Goal: Task Accomplishment & Management: Use online tool/utility

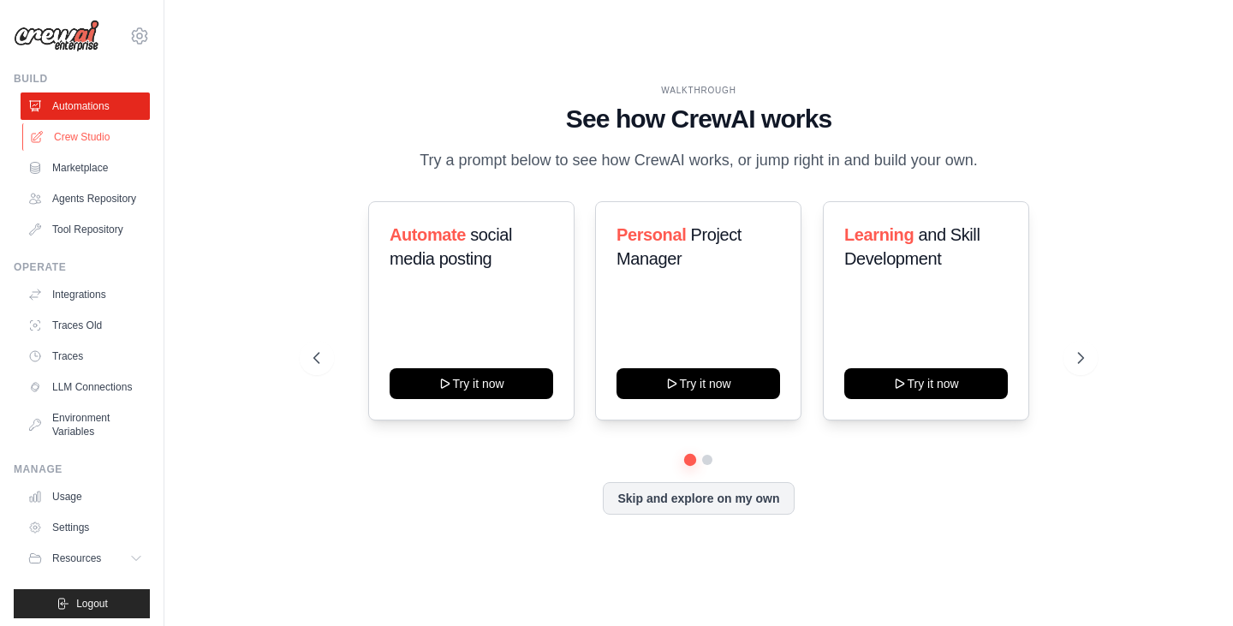
click at [104, 136] on link "Crew Studio" at bounding box center [86, 136] width 129 height 27
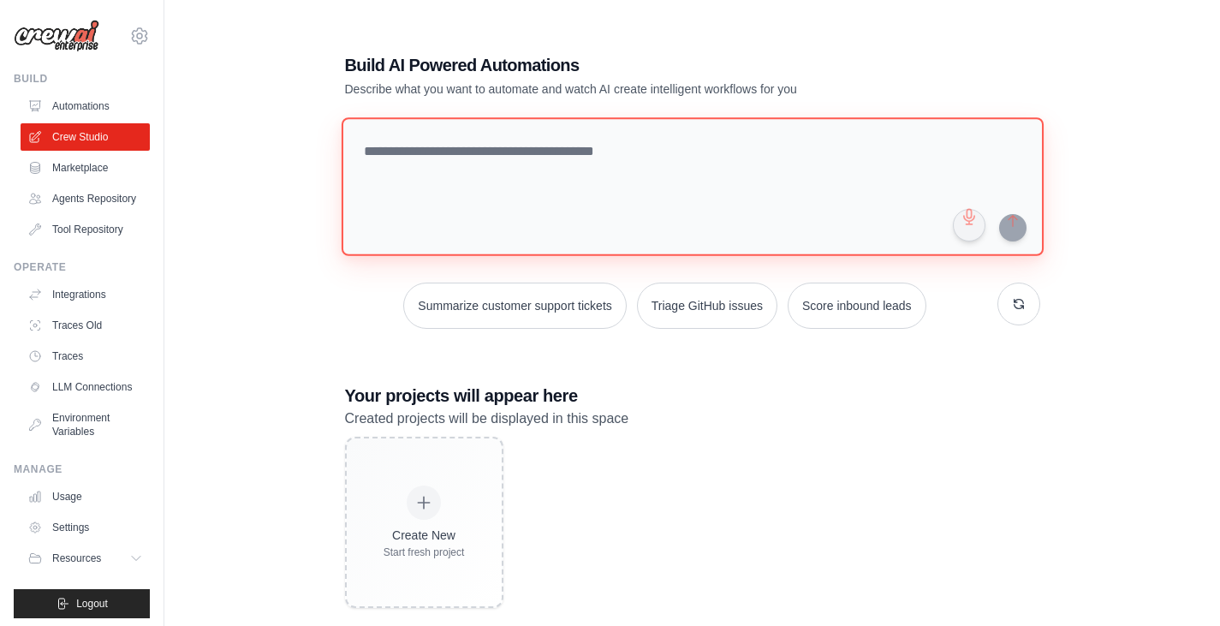
click at [528, 163] on textarea at bounding box center [692, 186] width 702 height 139
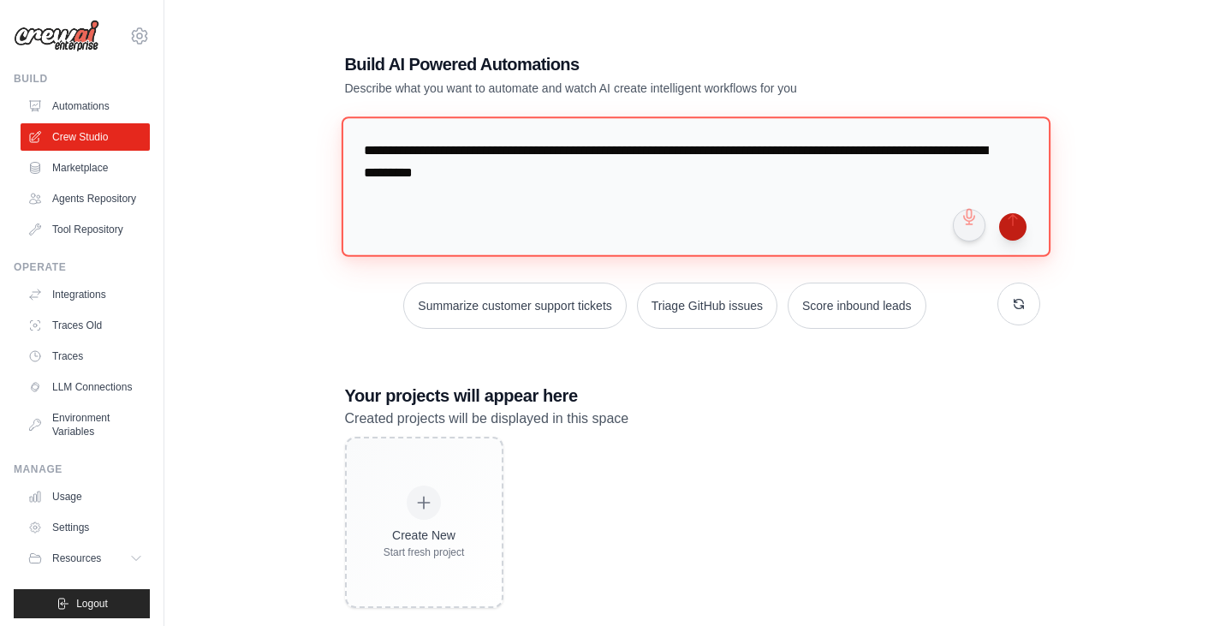
type textarea "**********"
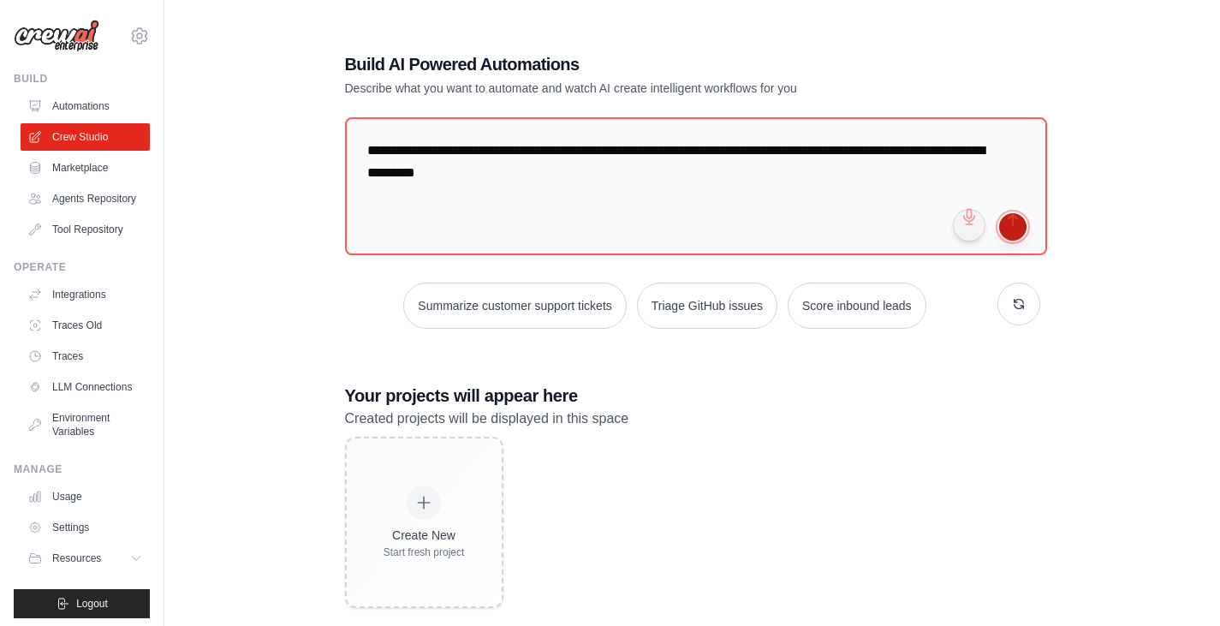
click at [1009, 229] on button "submit" at bounding box center [1012, 226] width 27 height 27
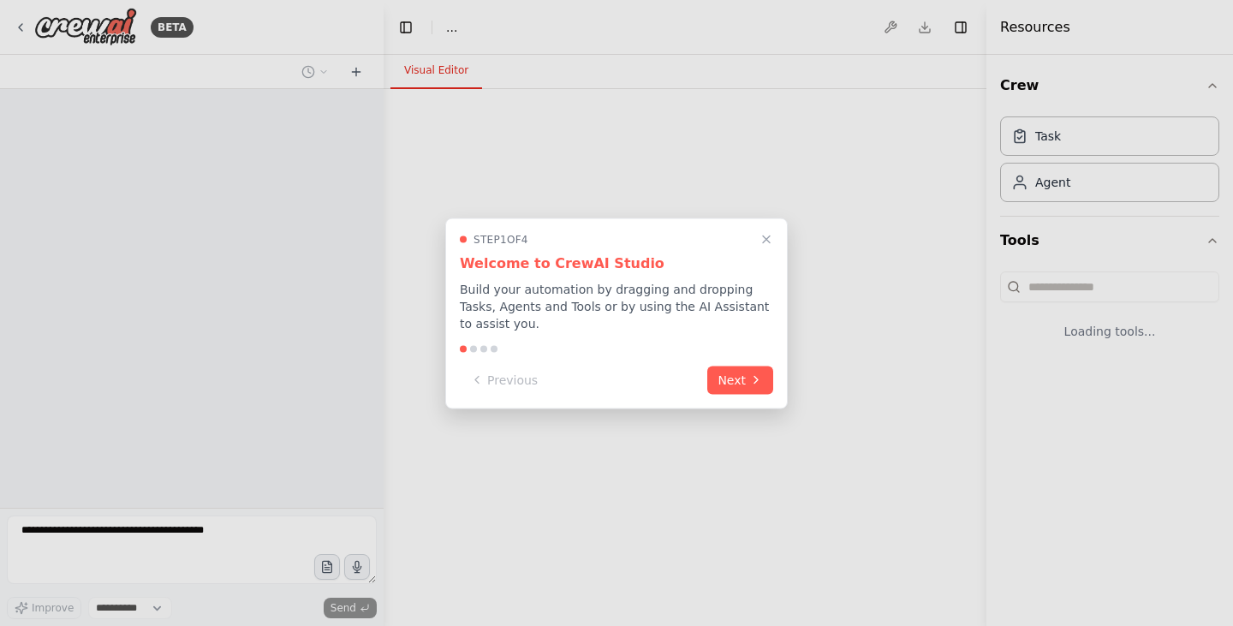
select select "****"
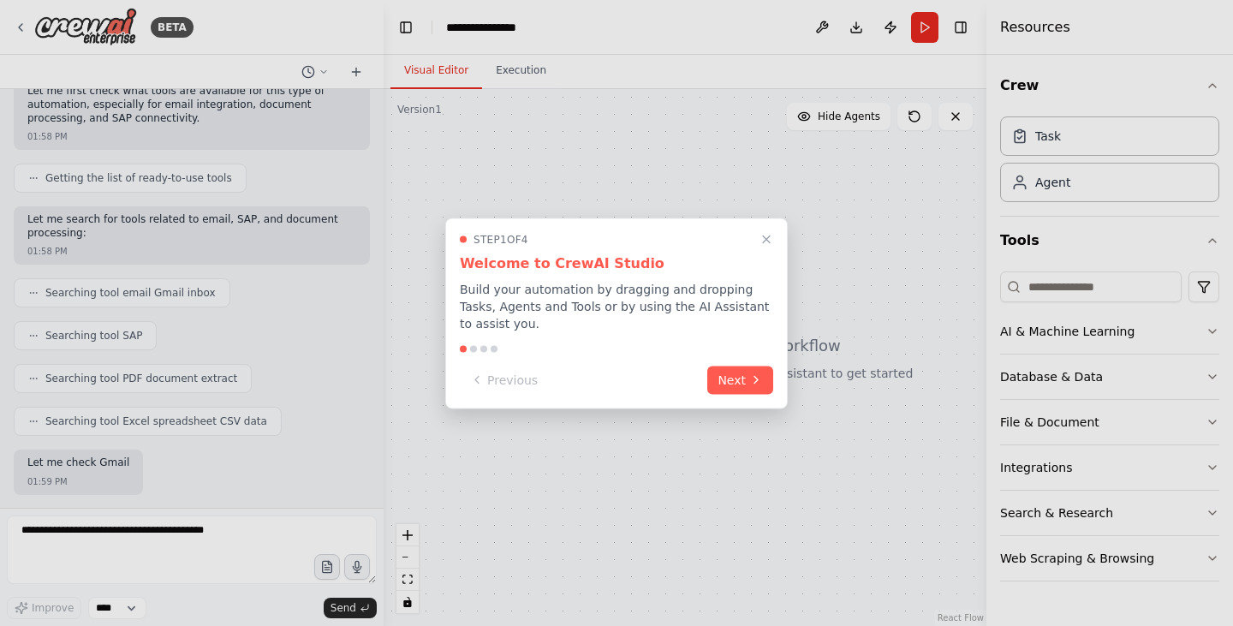
scroll to position [255, 0]
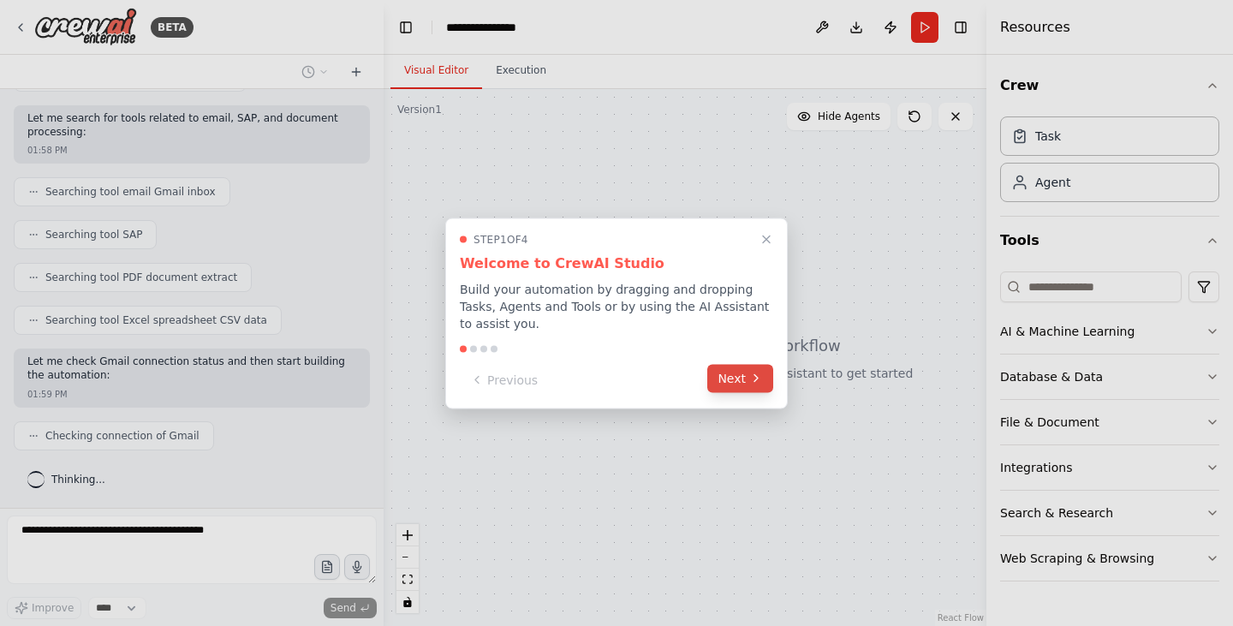
click at [741, 368] on button "Next" at bounding box center [740, 378] width 66 height 28
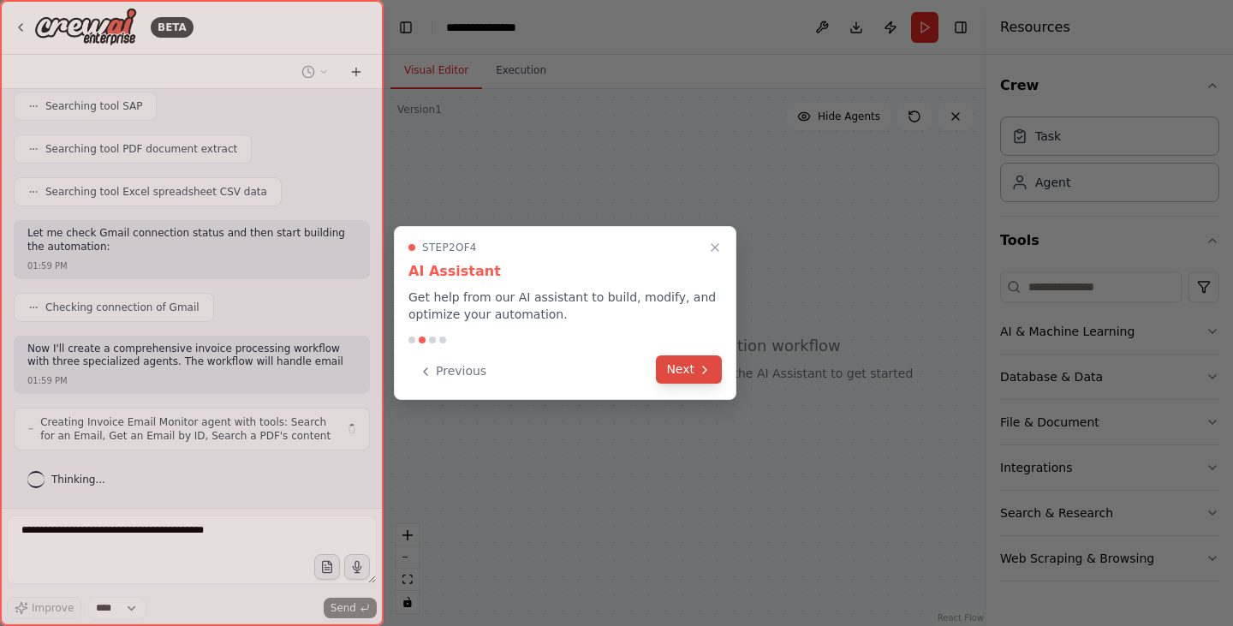
scroll to position [396, 0]
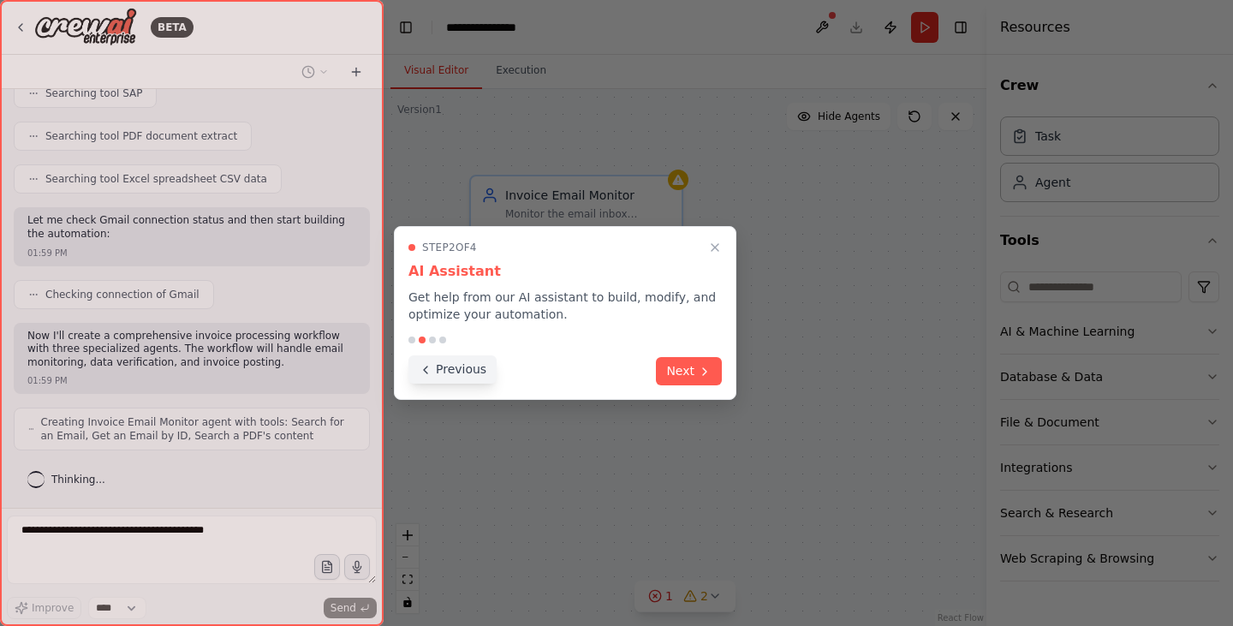
click at [437, 372] on button "Previous" at bounding box center [452, 369] width 88 height 28
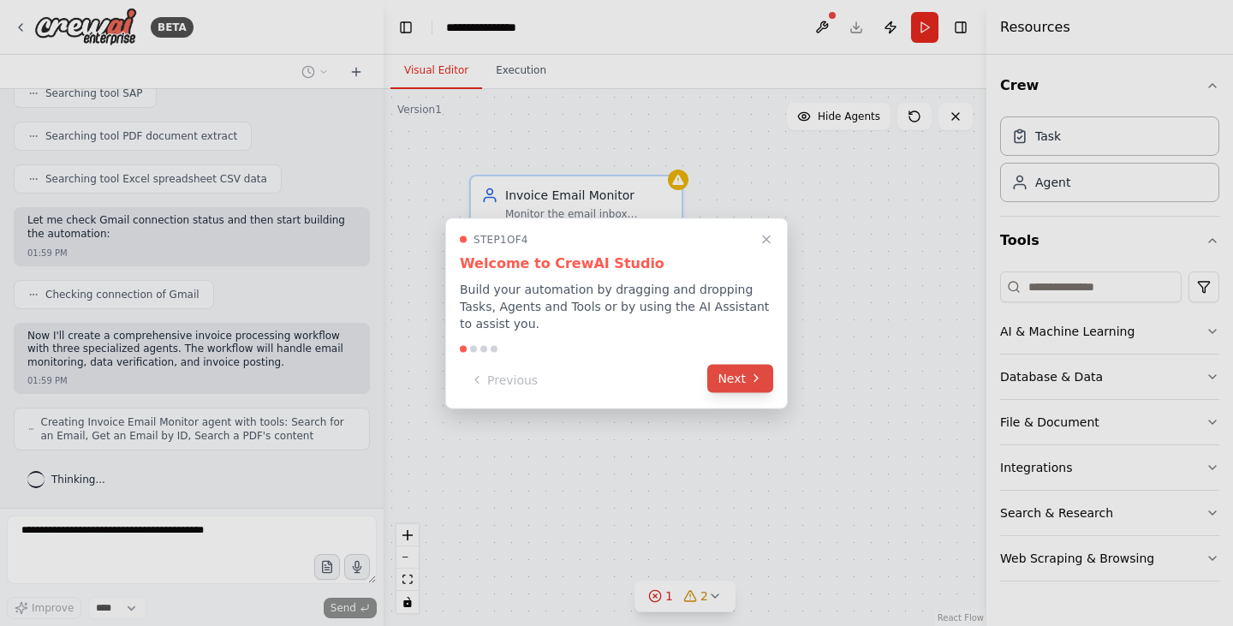
click at [744, 370] on button "Next" at bounding box center [740, 378] width 66 height 28
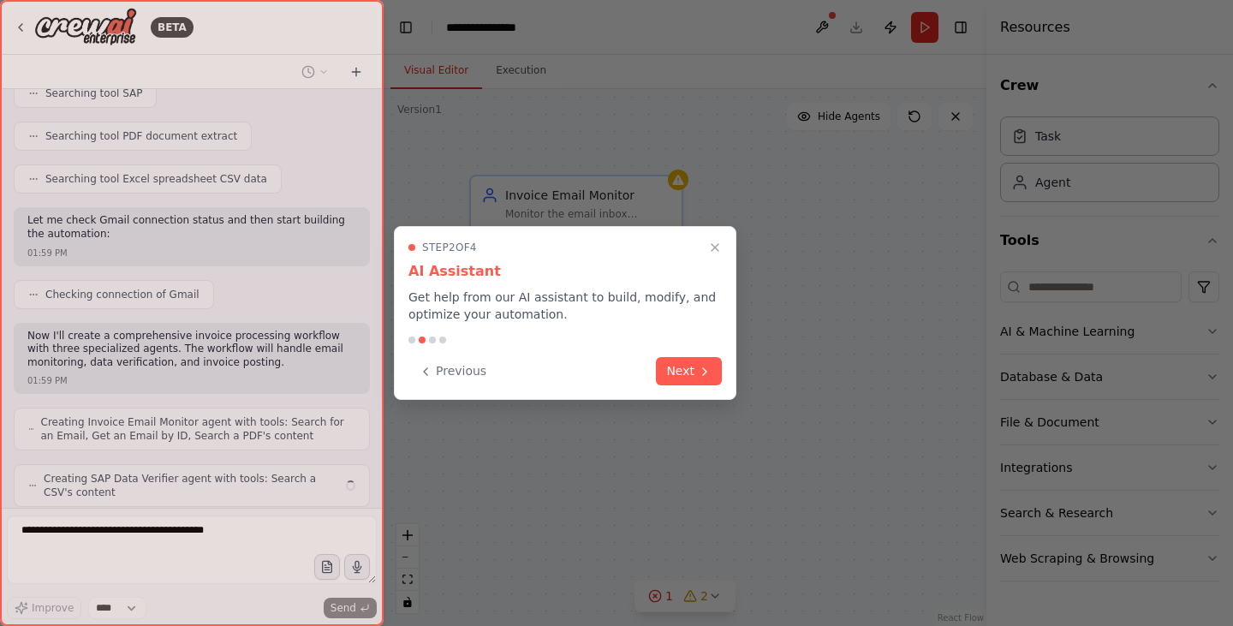
scroll to position [453, 0]
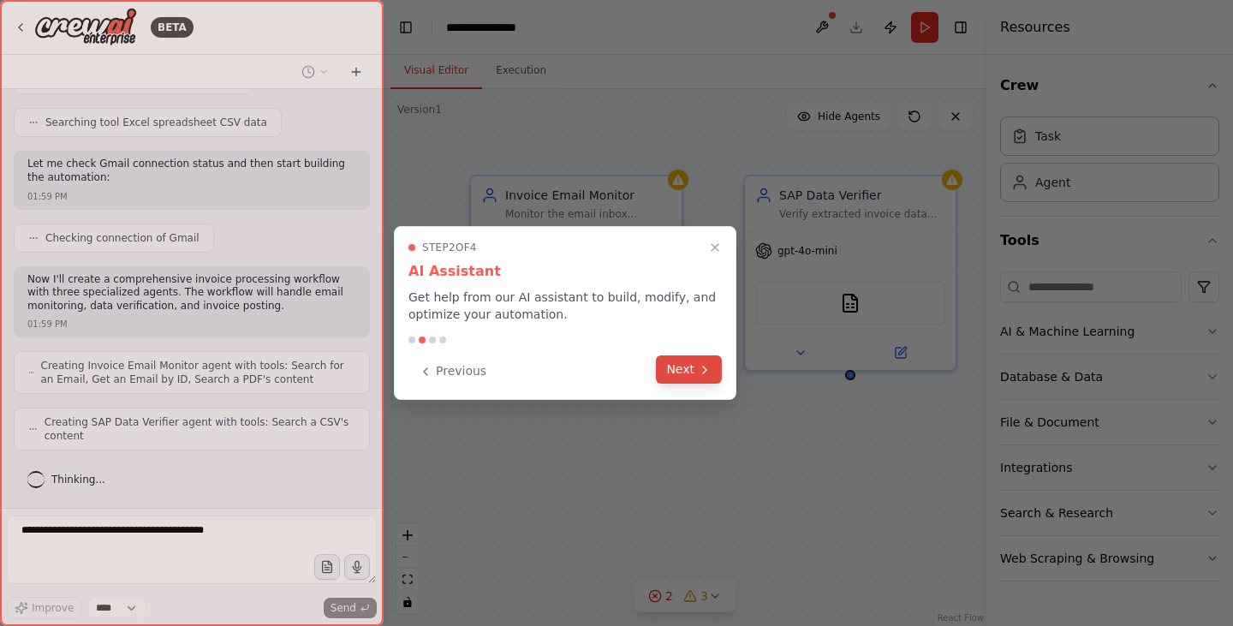
click at [708, 371] on icon at bounding box center [705, 370] width 14 height 14
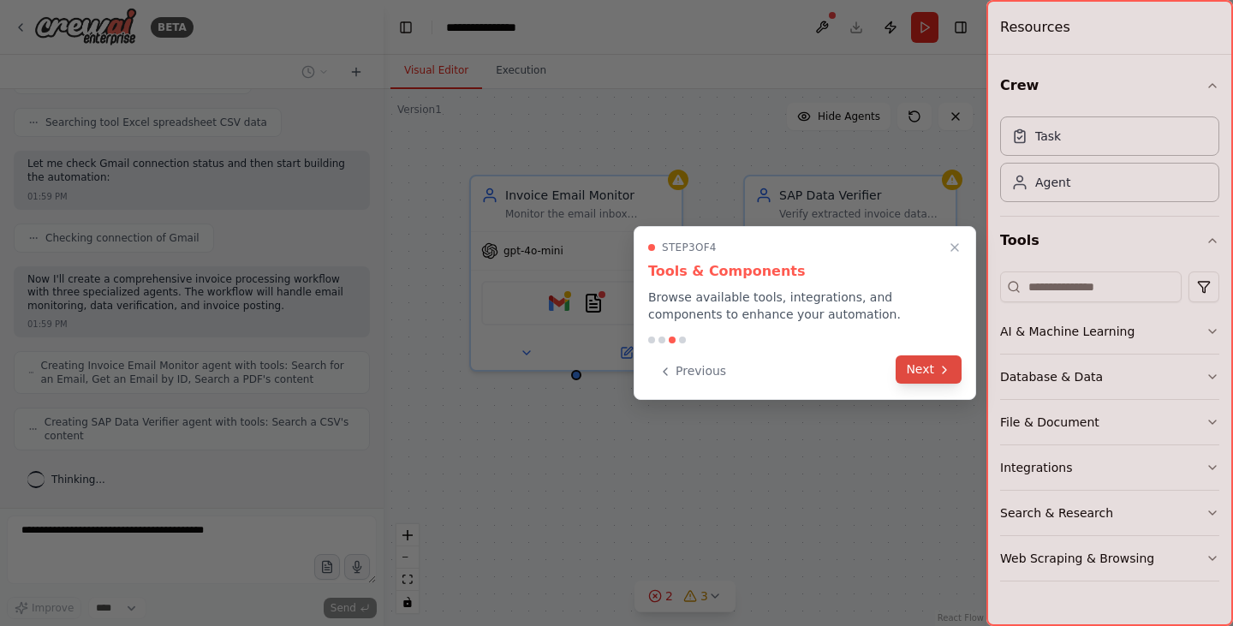
scroll to position [509, 0]
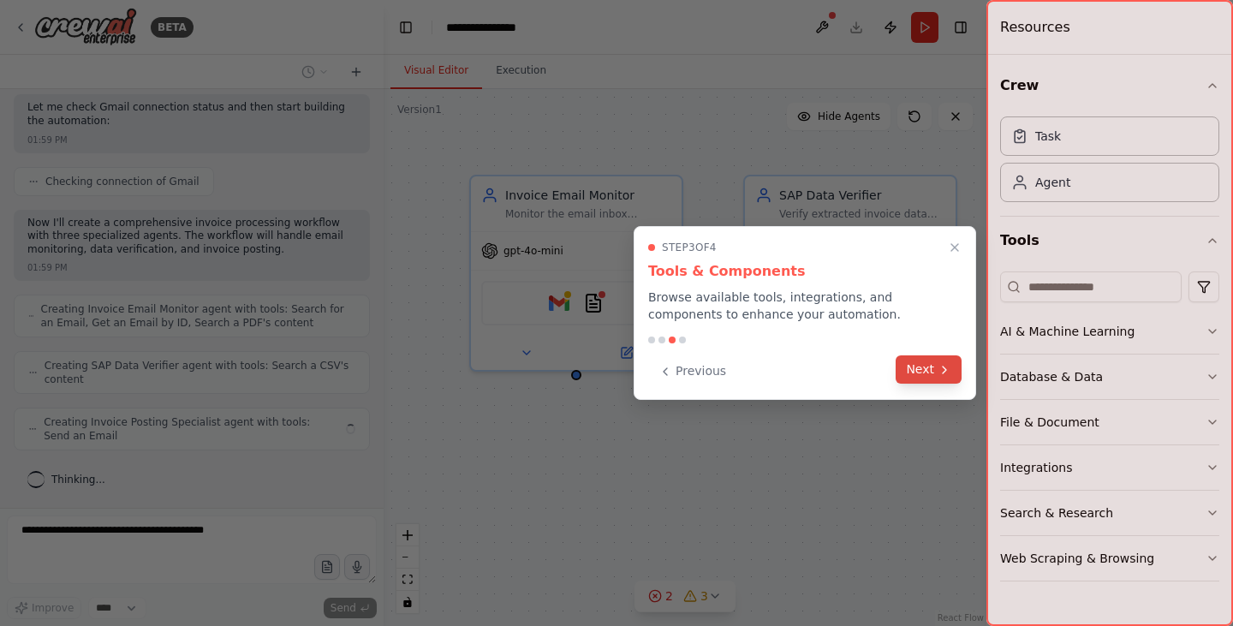
click at [922, 366] on button "Next" at bounding box center [929, 369] width 66 height 28
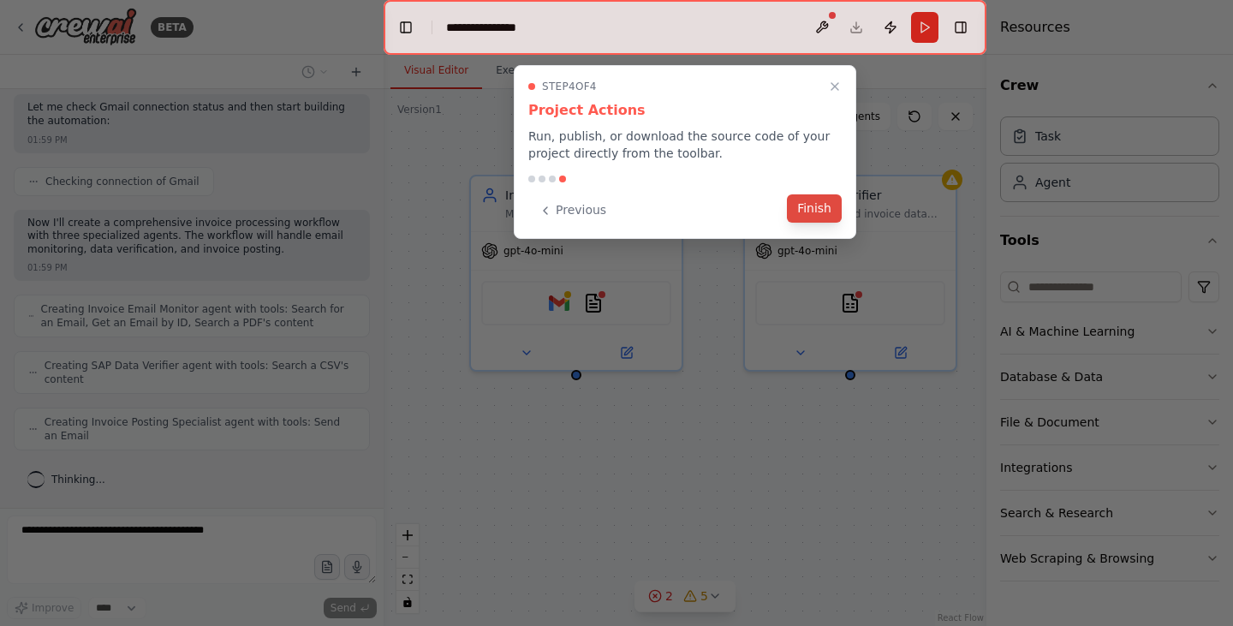
click at [821, 210] on button "Finish" at bounding box center [814, 208] width 55 height 28
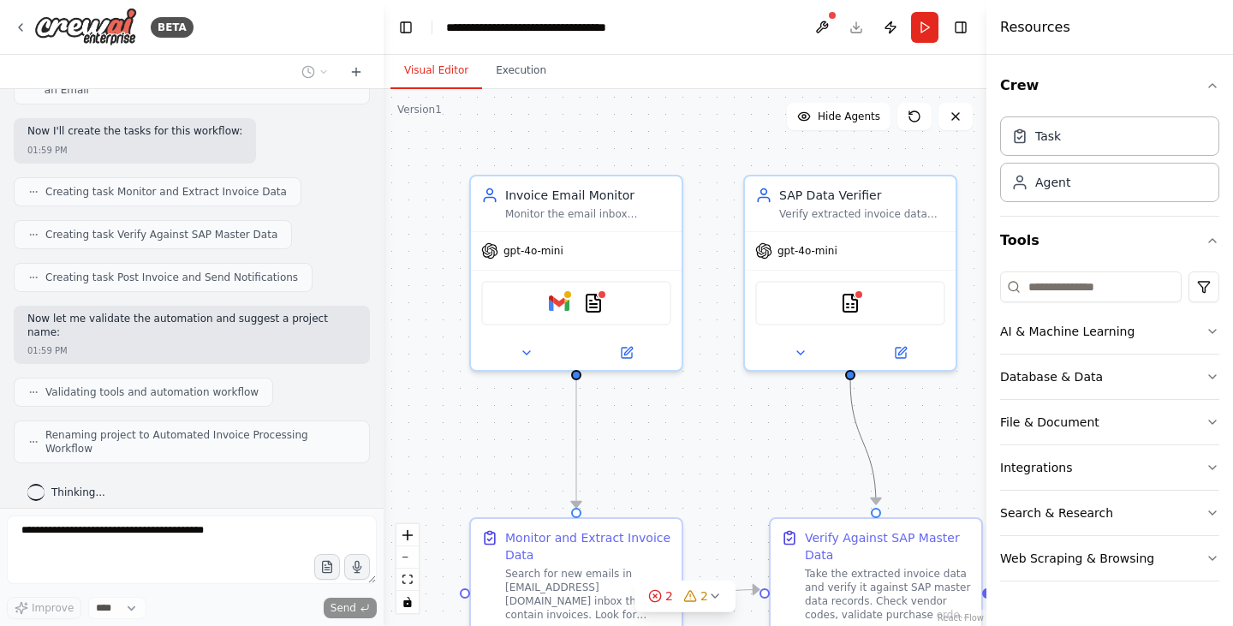
scroll to position [842, 0]
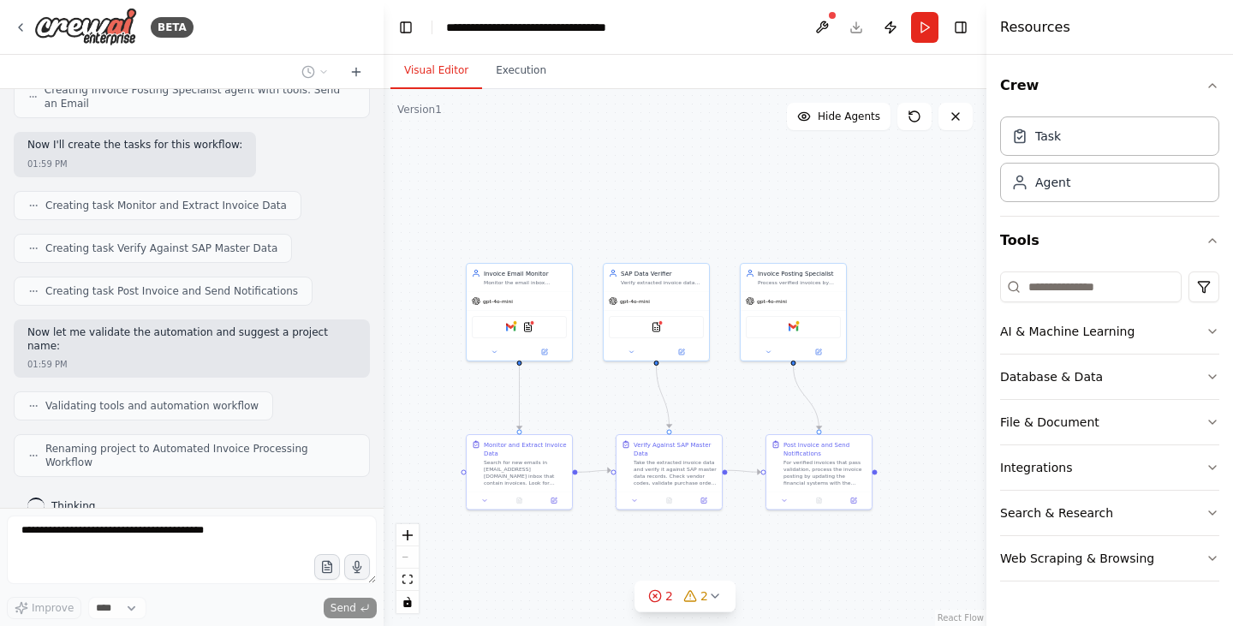
drag, startPoint x: 805, startPoint y: 241, endPoint x: 610, endPoint y: 201, distance: 198.5
click at [610, 201] on div ".deletable-edge-delete-btn { width: 20px; height: 20px; border: 0px solid #ffff…" at bounding box center [685, 357] width 603 height 537
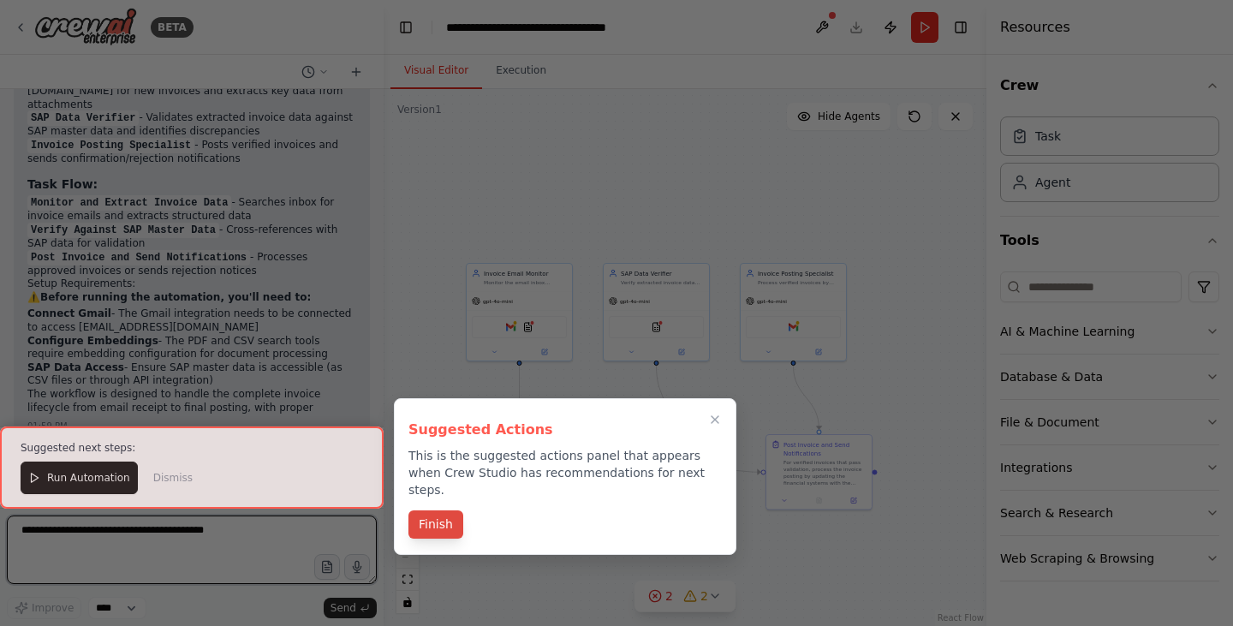
scroll to position [1382, 0]
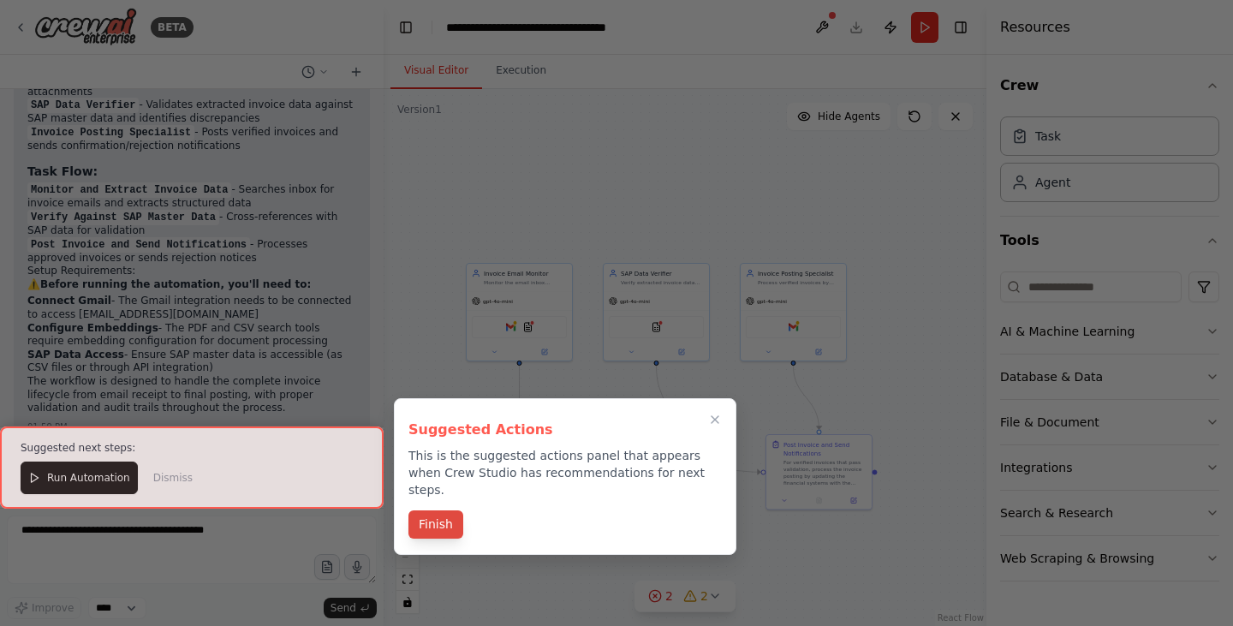
click at [428, 511] on button "Finish" at bounding box center [435, 524] width 55 height 28
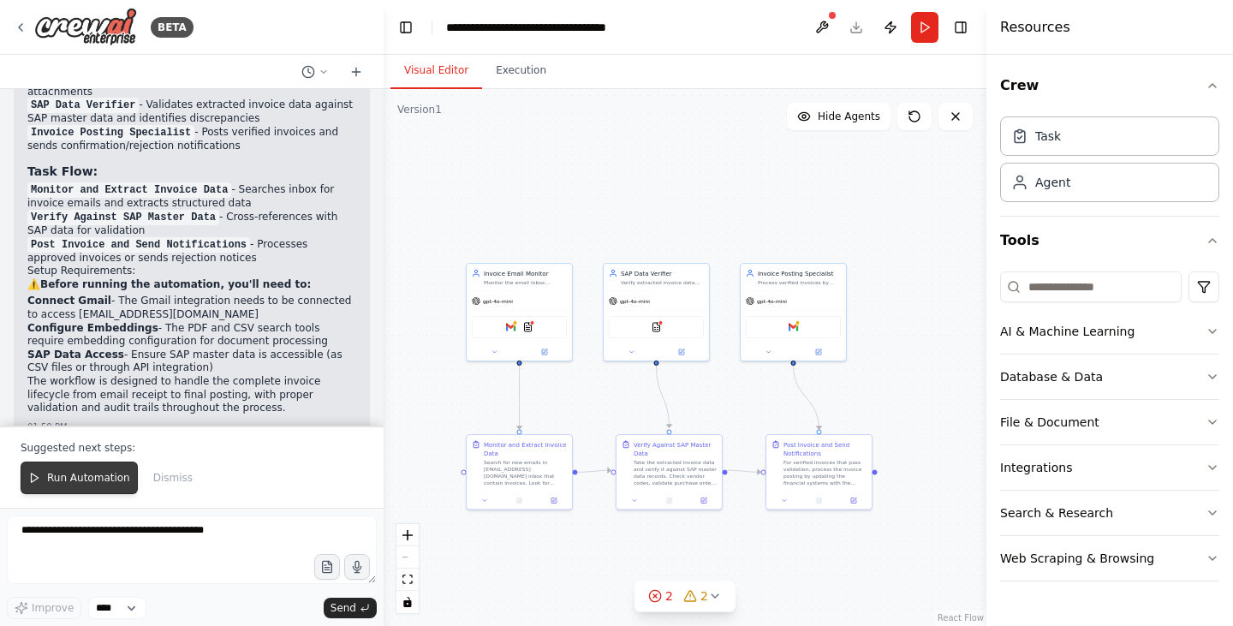
click at [89, 482] on span "Run Automation" at bounding box center [88, 478] width 83 height 14
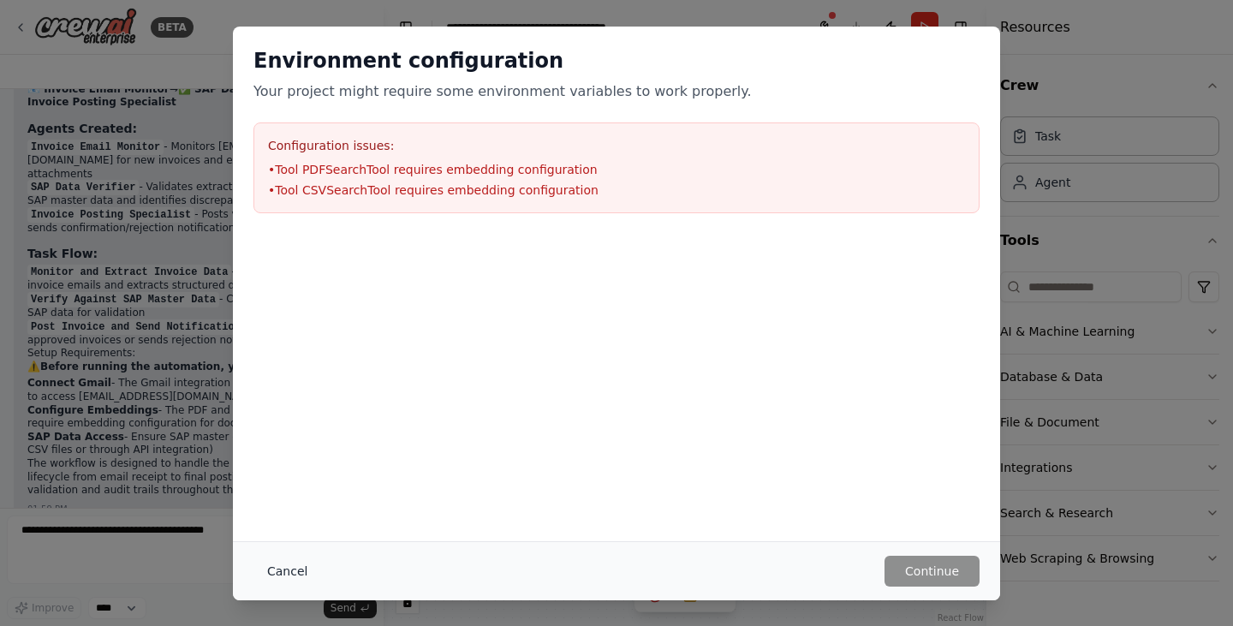
click at [271, 573] on button "Cancel" at bounding box center [287, 571] width 68 height 31
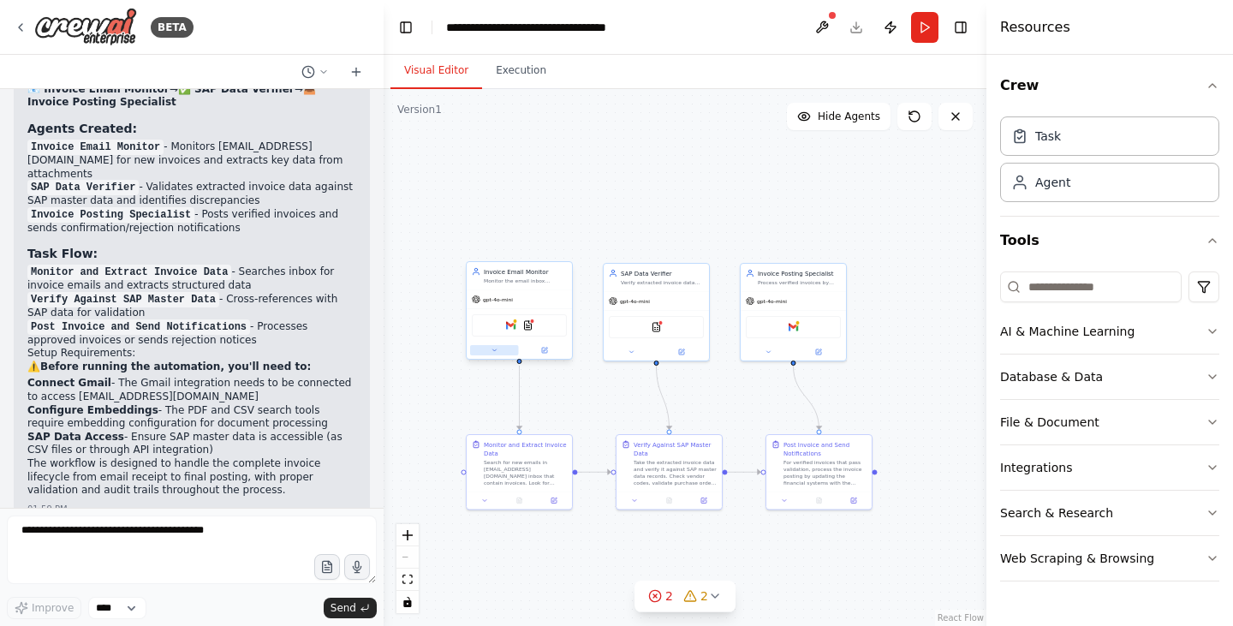
click at [498, 352] on button at bounding box center [494, 350] width 49 height 10
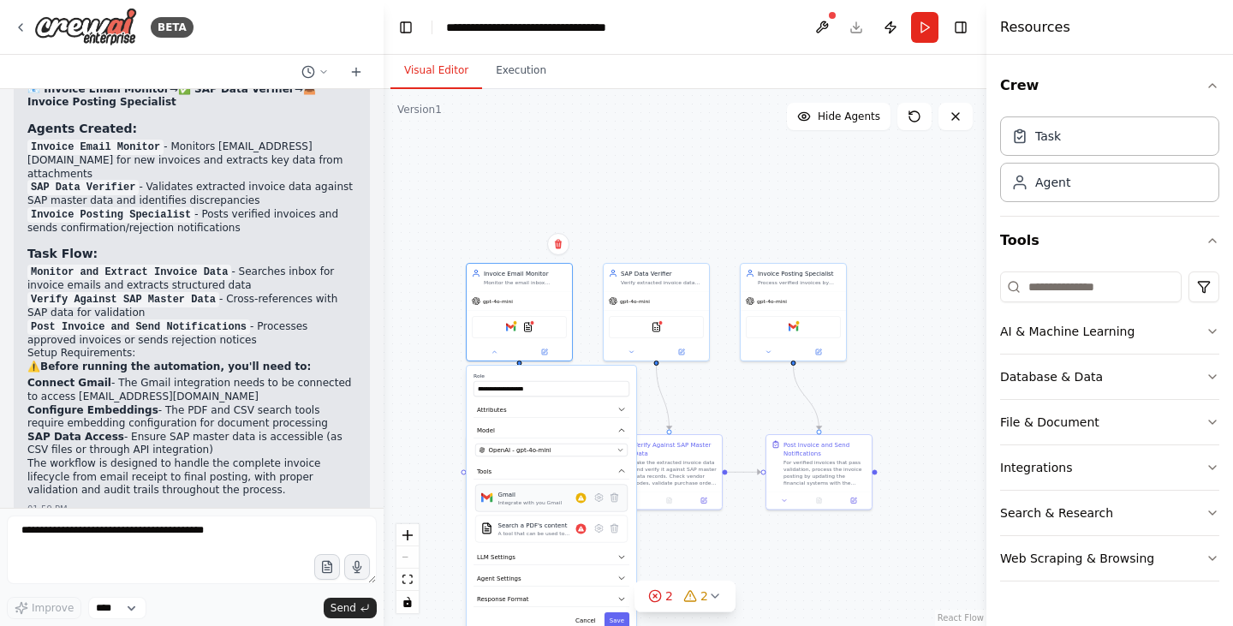
click at [584, 503] on div "Gmail Integrate with you Gmail" at bounding box center [542, 498] width 88 height 16
click at [603, 499] on icon at bounding box center [599, 497] width 10 height 10
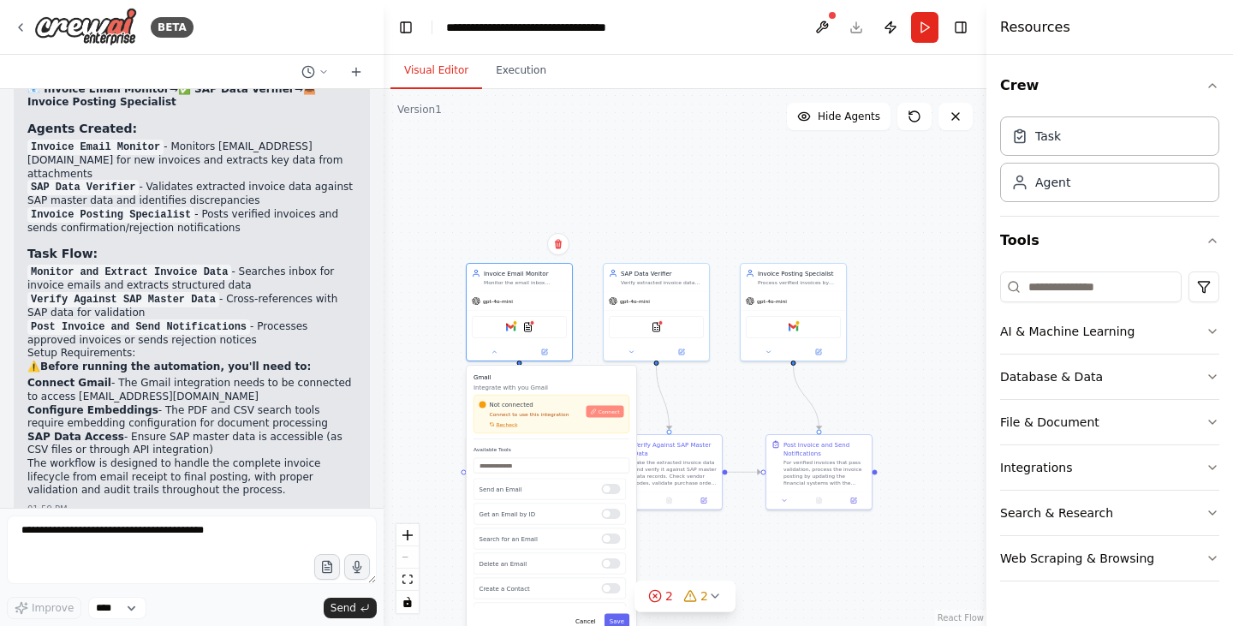
click at [608, 413] on span "Connect" at bounding box center [608, 411] width 21 height 7
click at [658, 290] on div "gpt-4o-mini" at bounding box center [656, 299] width 105 height 19
click at [629, 349] on icon at bounding box center [630, 350] width 3 height 2
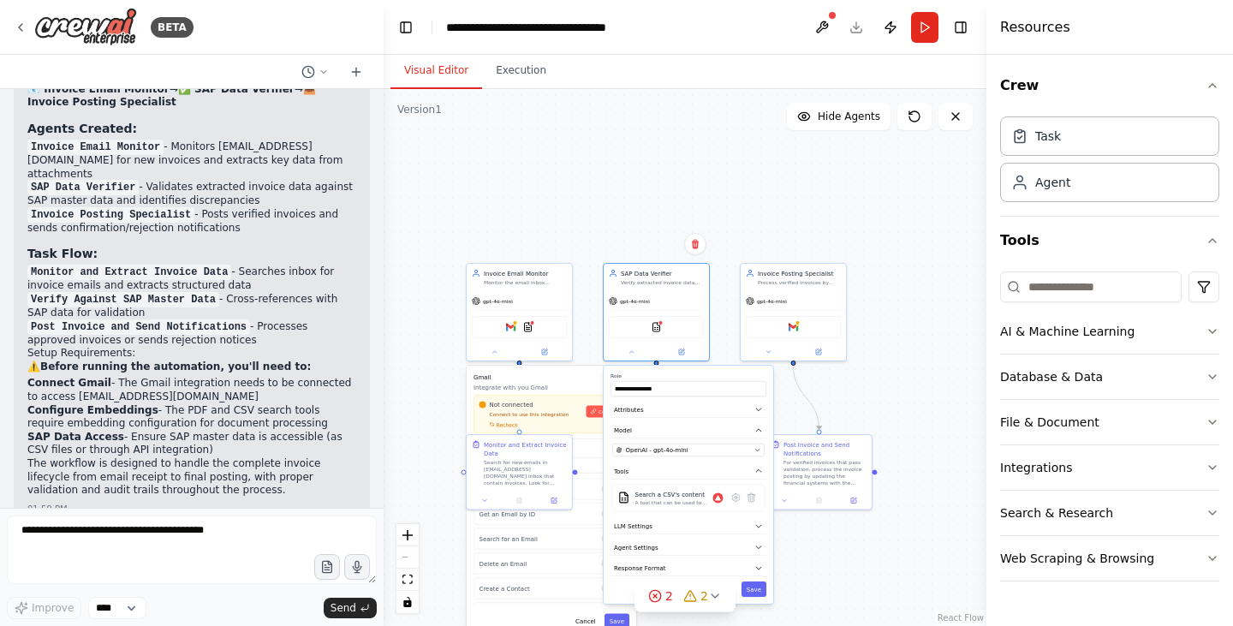
click at [919, 300] on div ".deletable-edge-delete-btn { width: 20px; height: 20px; border: 0px solid #ffff…" at bounding box center [685, 357] width 603 height 537
click at [767, 351] on icon at bounding box center [768, 350] width 7 height 7
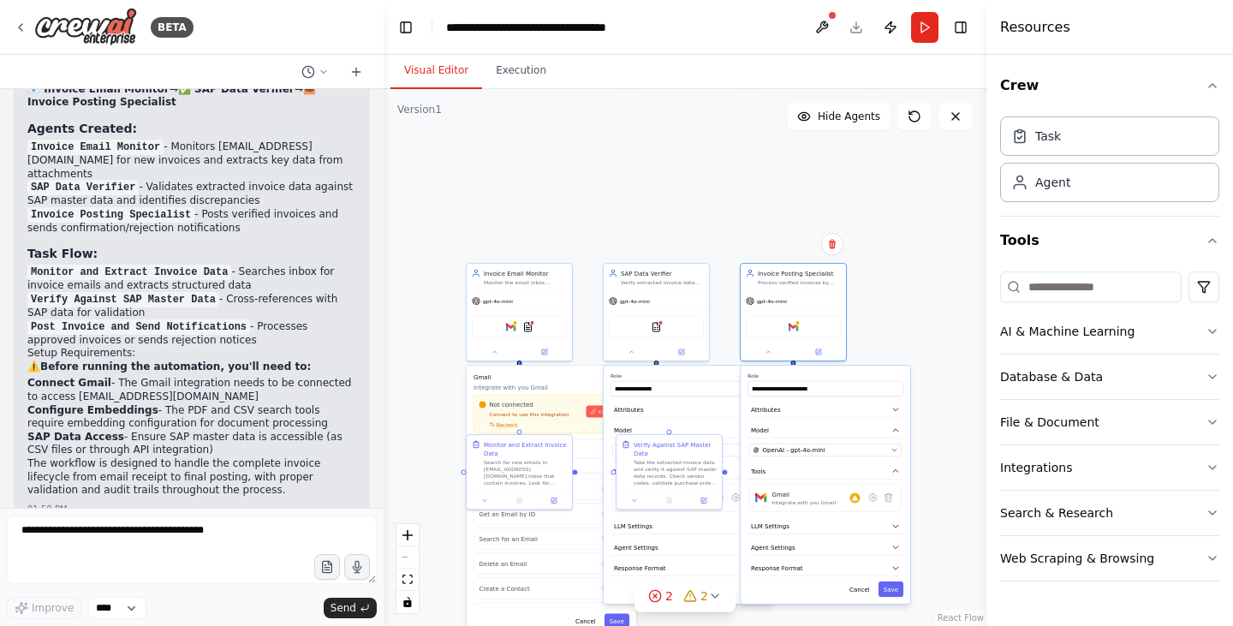
click at [943, 327] on div ".deletable-edge-delete-btn { width: 20px; height: 20px; border: 0px solid #ffff…" at bounding box center [685, 357] width 603 height 537
click at [963, 326] on div ".deletable-edge-delete-btn { width: 20px; height: 20px; border: 0px solid #ffff…" at bounding box center [685, 357] width 603 height 537
click at [962, 306] on div ".deletable-edge-delete-btn { width: 20px; height: 20px; border: 0px solid #ffff…" at bounding box center [685, 357] width 603 height 537
click at [521, 134] on div ".deletable-edge-delete-btn { width: 20px; height: 20px; border: 0px solid #ffff…" at bounding box center [685, 357] width 603 height 537
